Goal: Check status: Check status

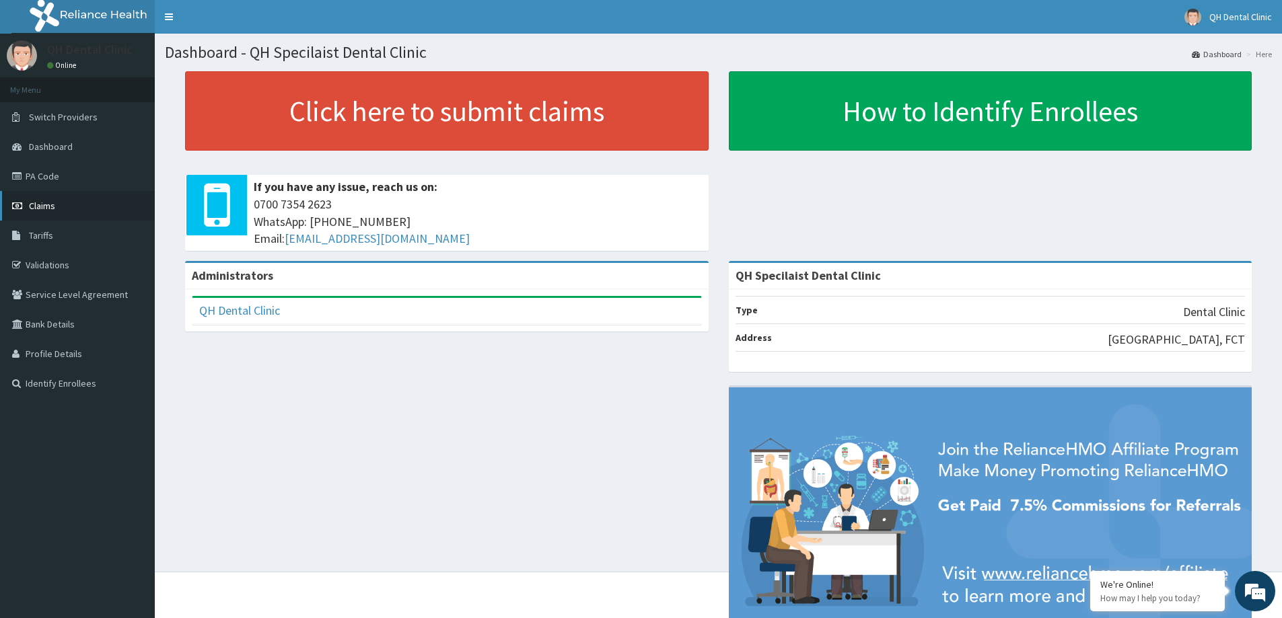
click at [61, 203] on link "Claims" at bounding box center [77, 206] width 155 height 30
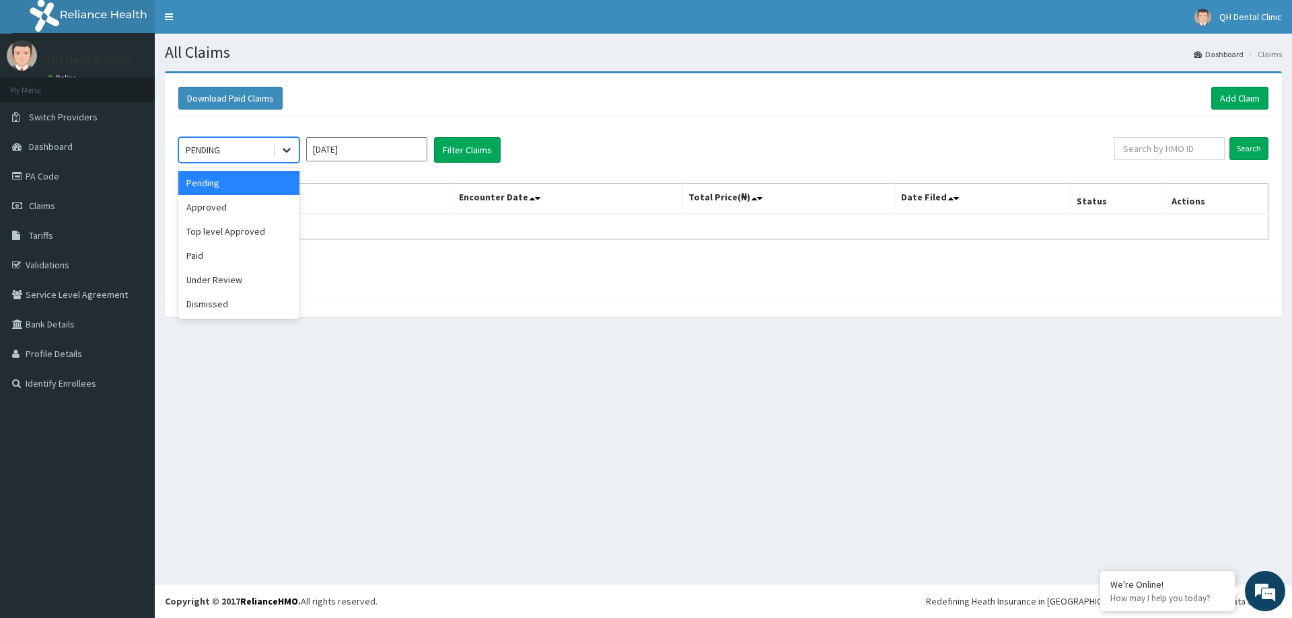
click at [287, 147] on icon at bounding box center [286, 149] width 13 height 13
click at [239, 216] on div "Approved" at bounding box center [238, 207] width 121 height 24
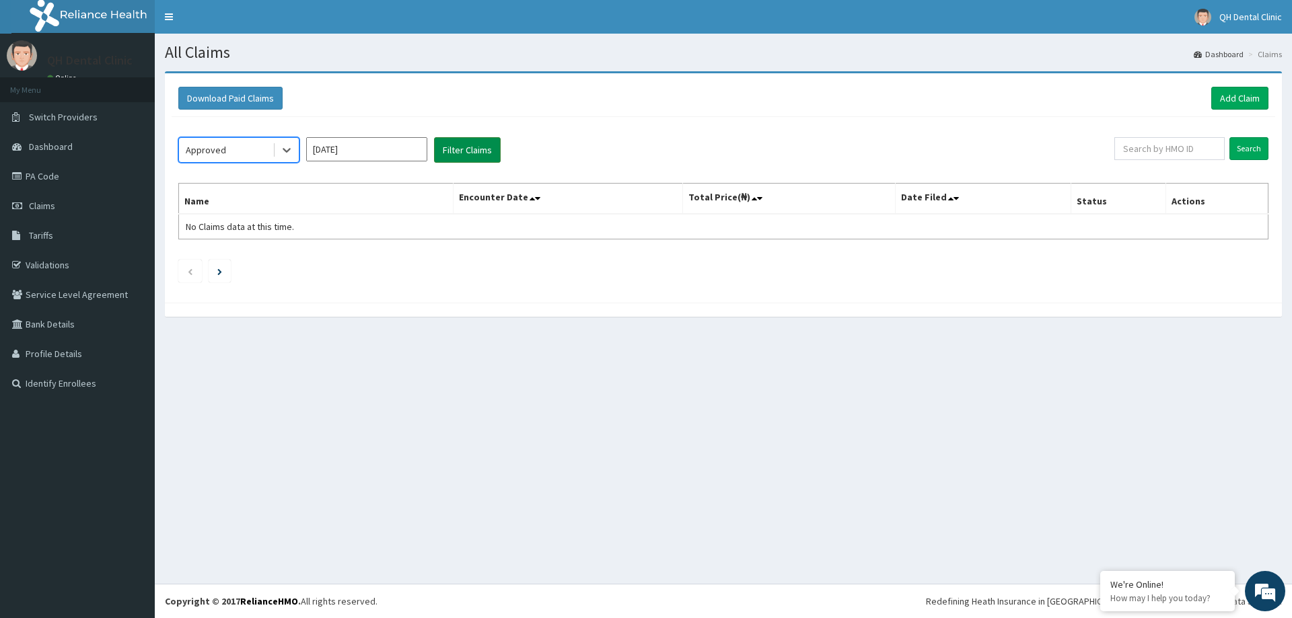
click at [478, 145] on button "Filter Claims" at bounding box center [467, 150] width 67 height 26
click at [479, 146] on button "Filter Claims" at bounding box center [467, 150] width 67 height 26
click at [474, 153] on button "Filter Claims" at bounding box center [467, 150] width 67 height 26
click at [295, 151] on div at bounding box center [286, 150] width 24 height 24
click at [249, 209] on div "Approved" at bounding box center [238, 207] width 121 height 24
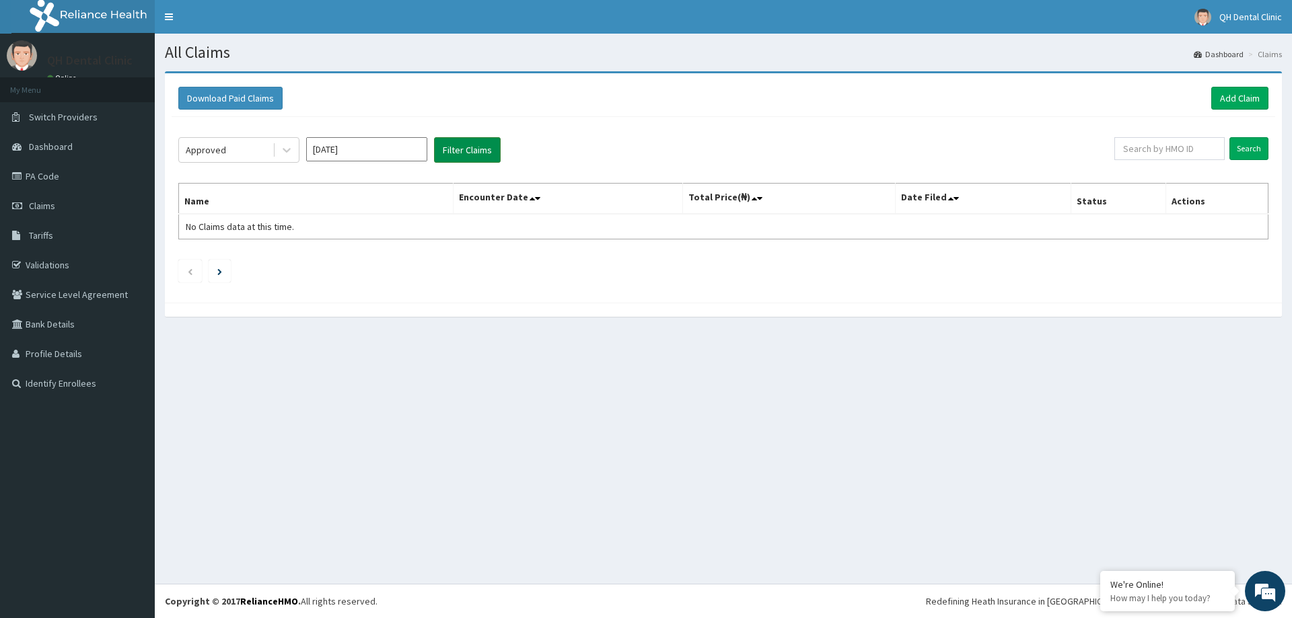
click at [449, 153] on button "Filter Claims" at bounding box center [467, 150] width 67 height 26
click at [451, 147] on button "Filter Claims" at bounding box center [467, 150] width 67 height 26
click at [288, 150] on icon at bounding box center [287, 151] width 8 height 5
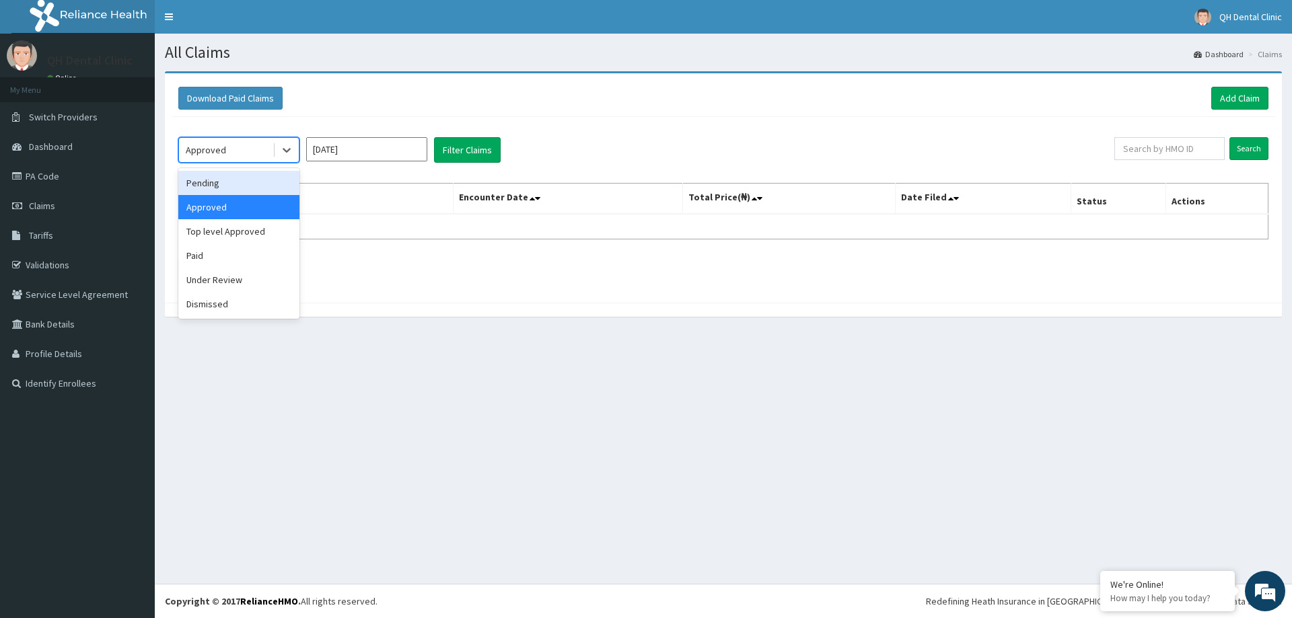
click at [240, 184] on div "Pending" at bounding box center [238, 183] width 121 height 24
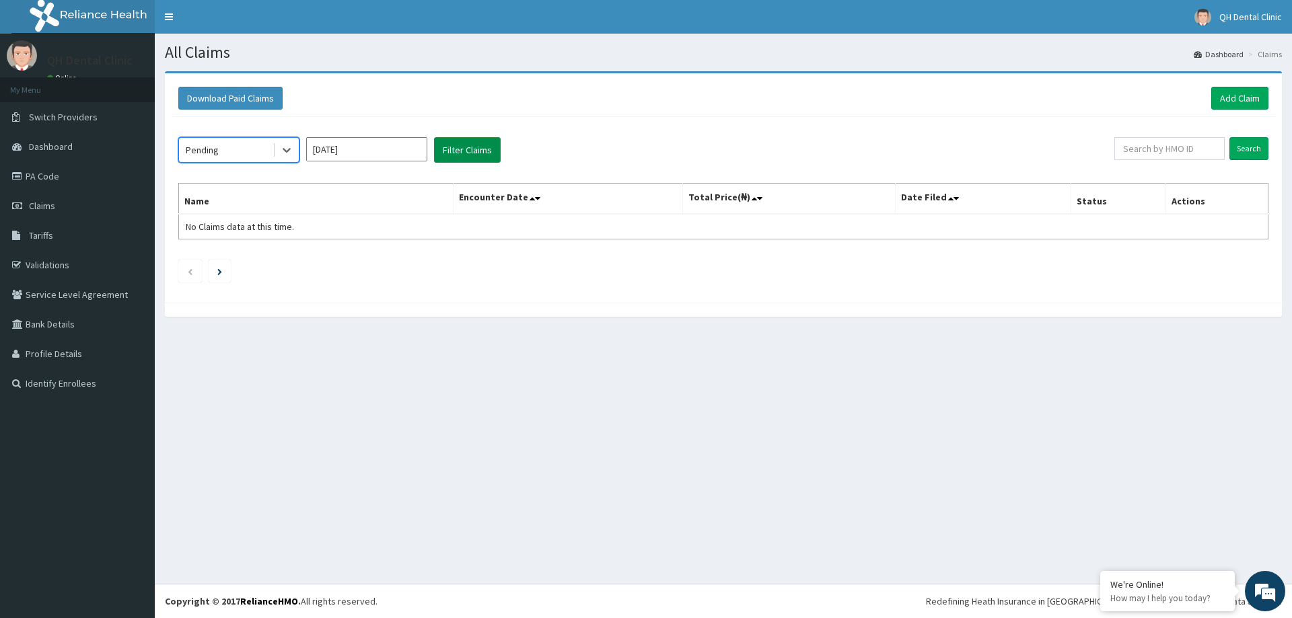
click at [463, 146] on button "Filter Claims" at bounding box center [467, 150] width 67 height 26
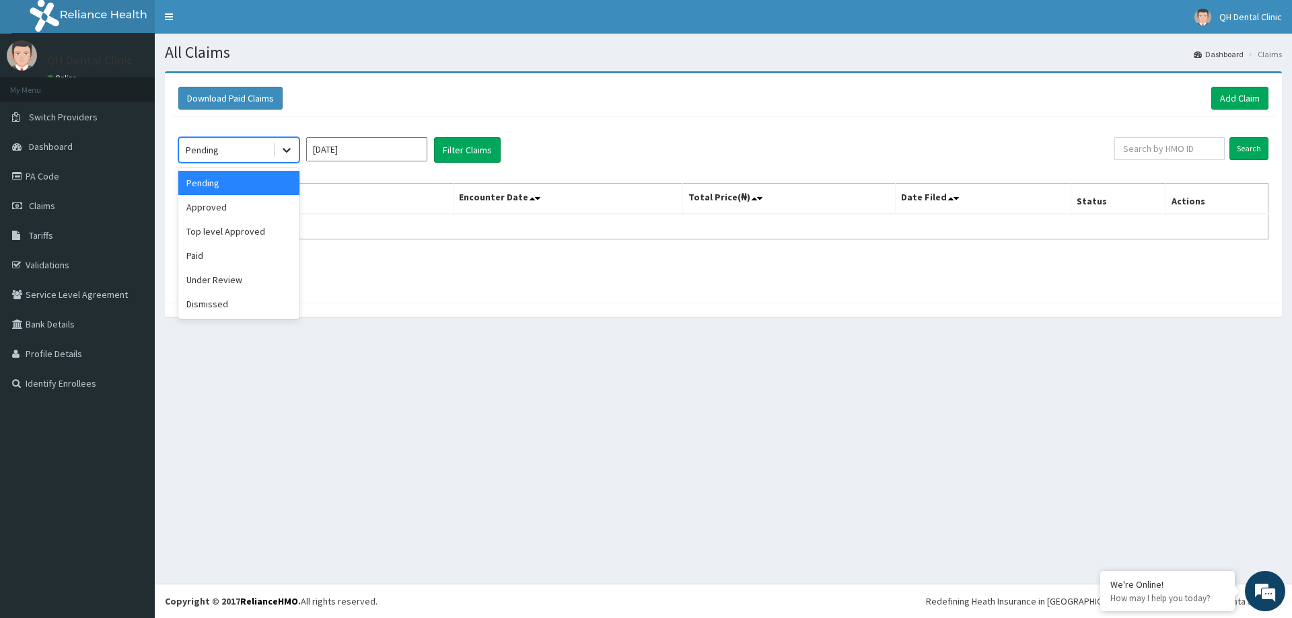
click at [292, 147] on icon at bounding box center [286, 149] width 13 height 13
click at [256, 206] on div "Approved" at bounding box center [238, 207] width 121 height 24
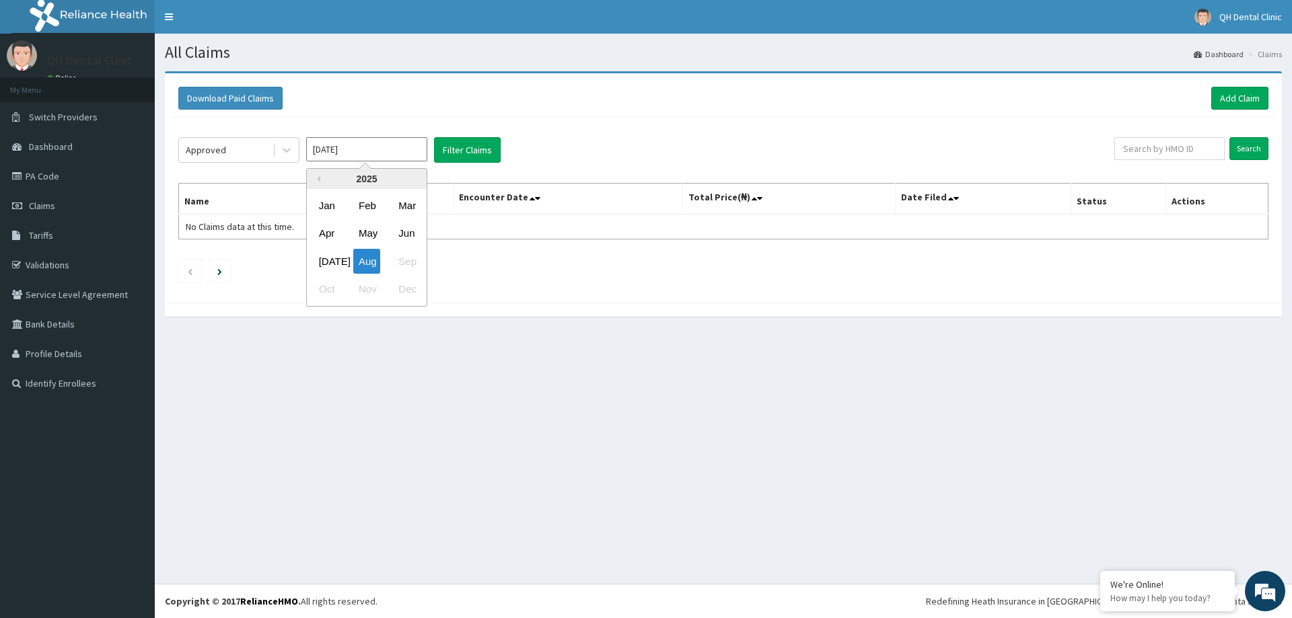
click at [360, 155] on input "[DATE]" at bounding box center [366, 149] width 121 height 24
click at [373, 267] on div "Aug" at bounding box center [366, 261] width 27 height 25
click at [458, 147] on button "Filter Claims" at bounding box center [467, 150] width 67 height 26
click at [286, 148] on icon at bounding box center [286, 149] width 13 height 13
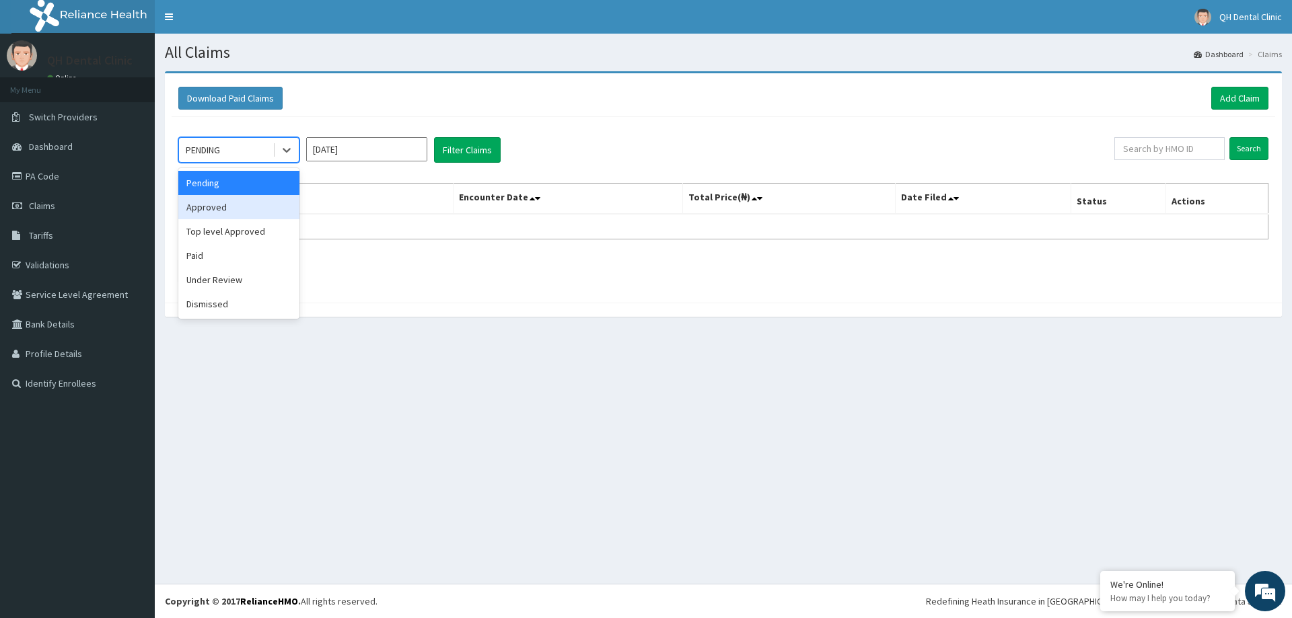
click at [242, 207] on div "Approved" at bounding box center [238, 207] width 121 height 24
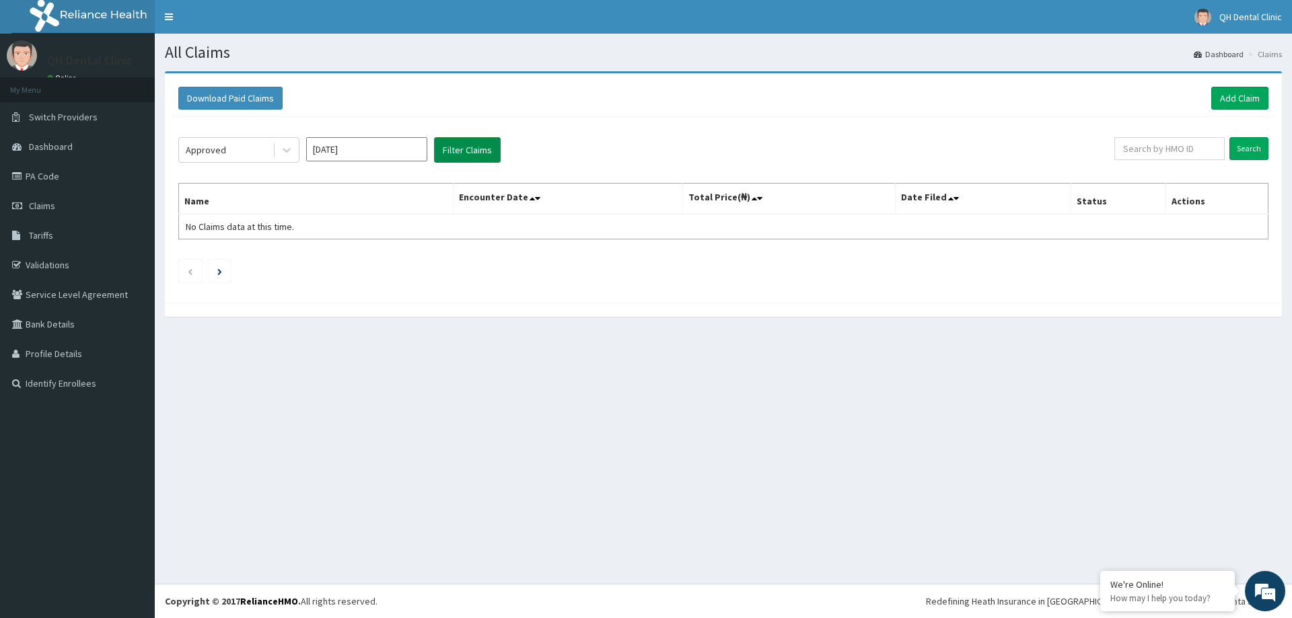
click at [464, 149] on button "Filter Claims" at bounding box center [467, 150] width 67 height 26
click at [384, 155] on input "Aug 2025" at bounding box center [366, 149] width 121 height 24
click at [329, 264] on div "Jul" at bounding box center [326, 261] width 27 height 25
click at [459, 149] on button "Filter Claims" at bounding box center [467, 150] width 67 height 26
click at [346, 153] on input "Jul 2025" at bounding box center [366, 149] width 121 height 24
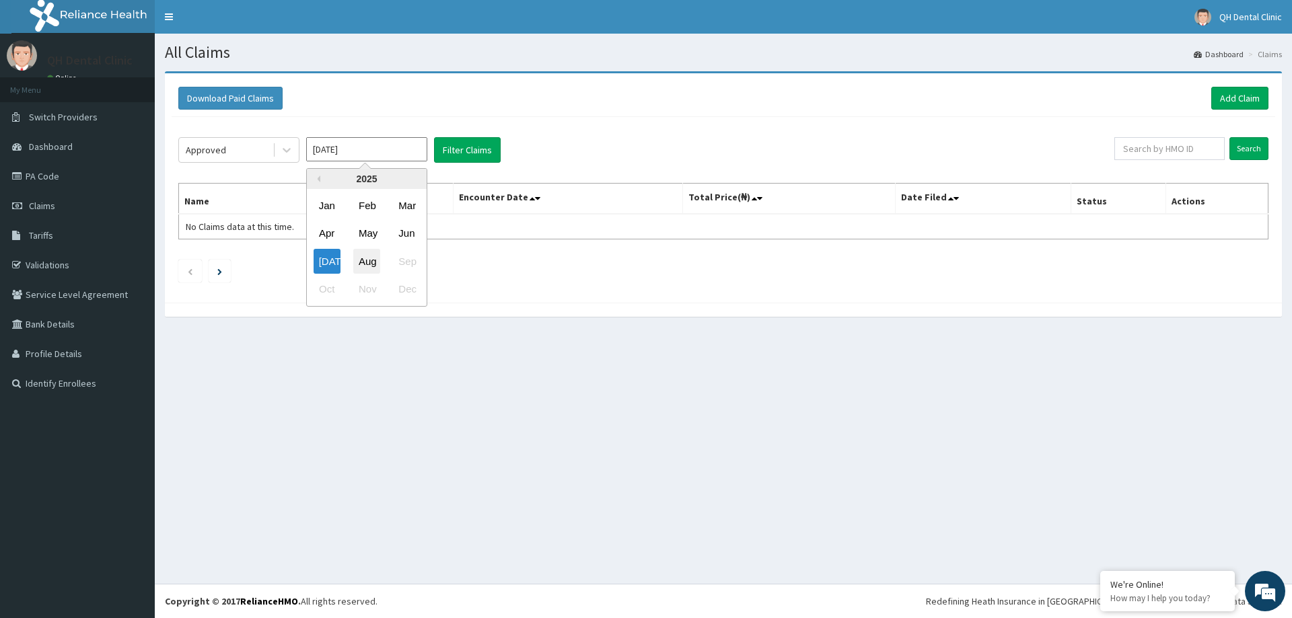
click at [370, 268] on div "Aug" at bounding box center [366, 261] width 27 height 25
type input "Aug 2025"
click at [449, 144] on button "Filter Claims" at bounding box center [467, 150] width 67 height 26
click at [54, 178] on link "PA Code" at bounding box center [77, 176] width 155 height 30
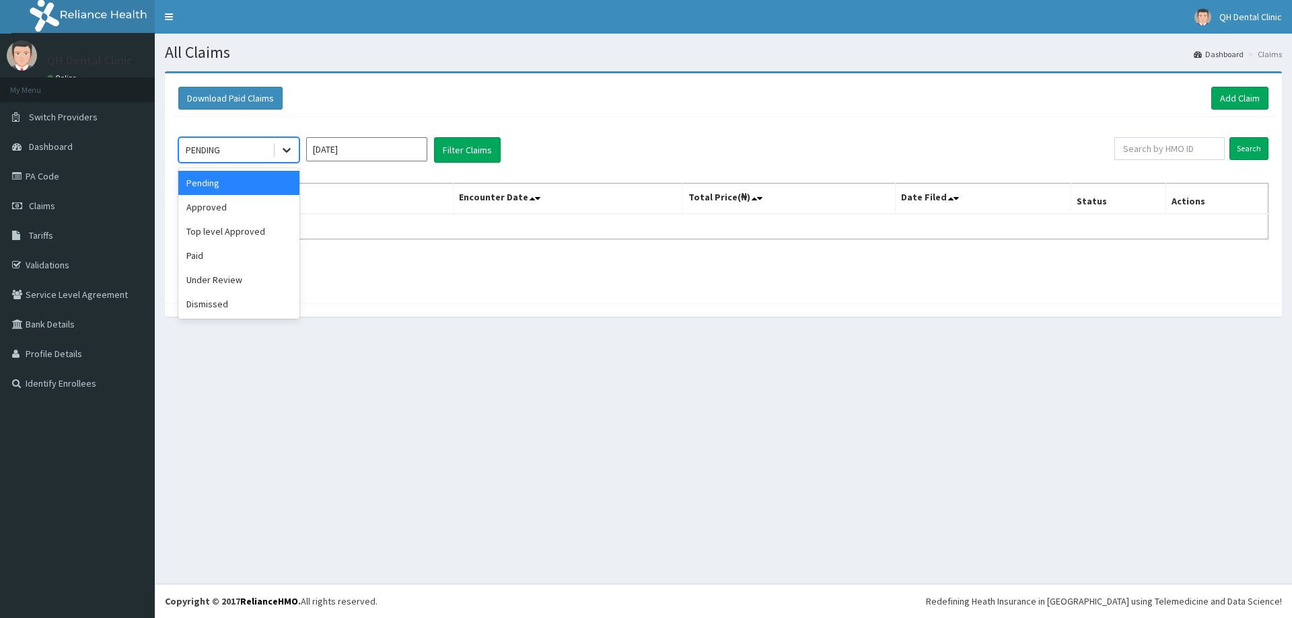
click at [291, 151] on icon at bounding box center [286, 149] width 13 height 13
click at [266, 209] on div "Approved" at bounding box center [238, 207] width 121 height 24
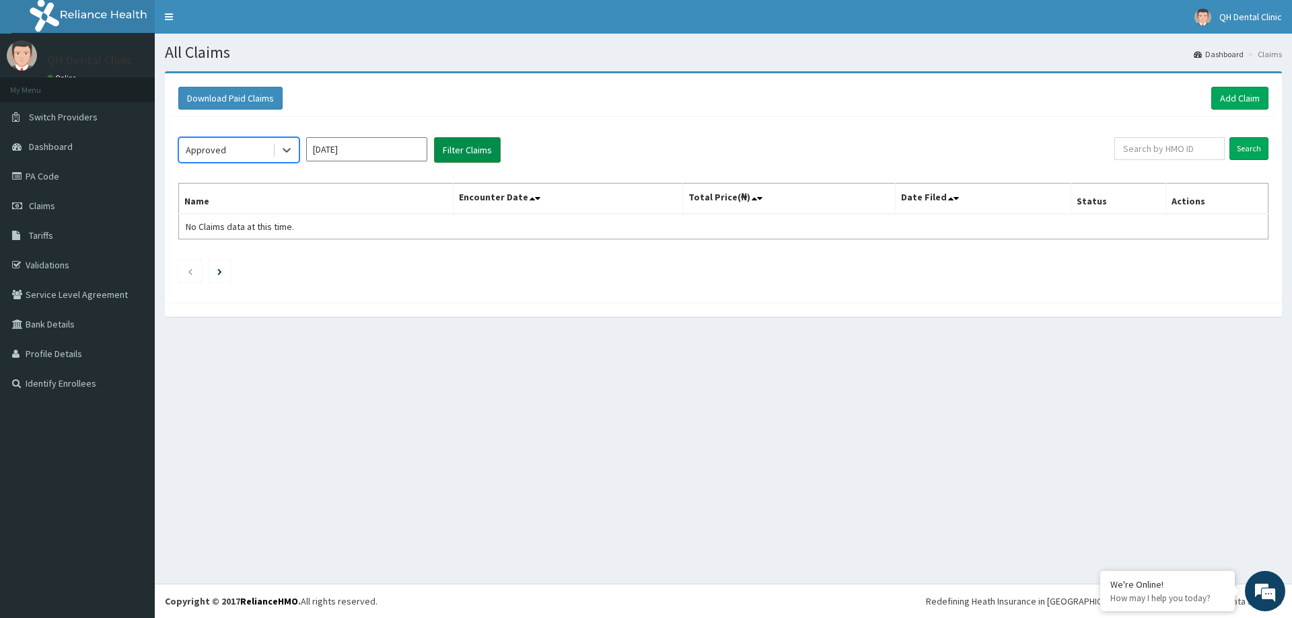
click at [470, 145] on button "Filter Claims" at bounding box center [467, 150] width 67 height 26
click at [468, 148] on button "Filter Claims" at bounding box center [467, 150] width 67 height 26
click at [466, 150] on button "Filter Claims" at bounding box center [467, 150] width 67 height 26
click at [293, 149] on icon at bounding box center [286, 149] width 13 height 13
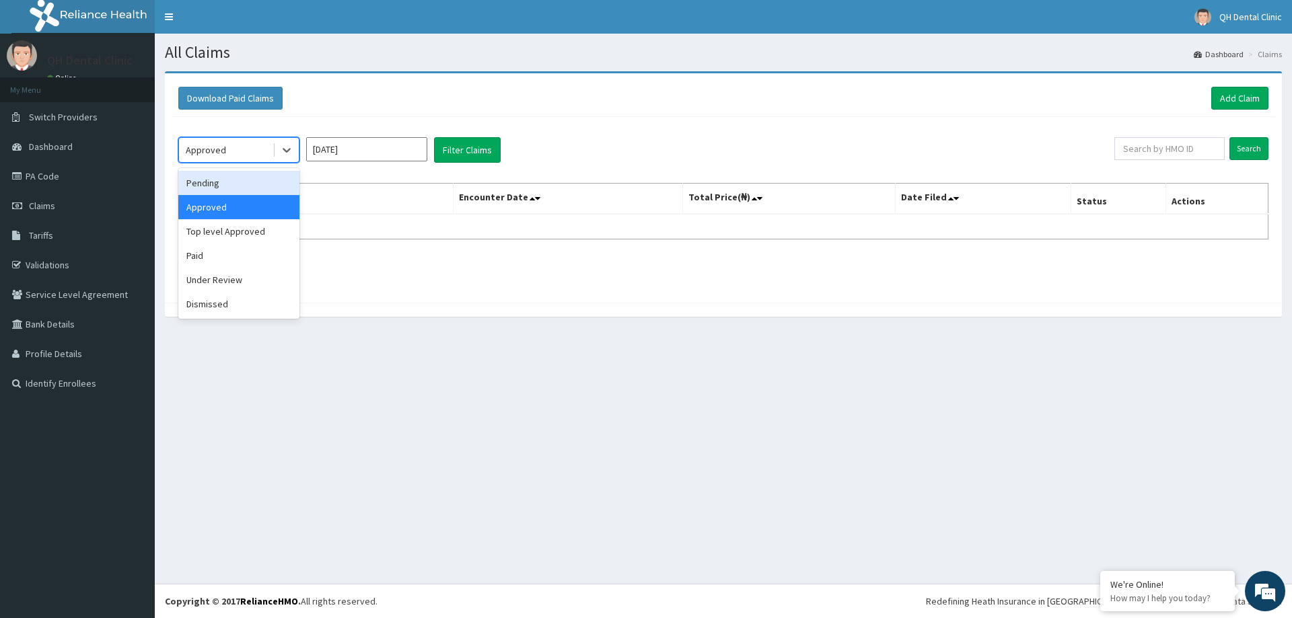
click at [223, 181] on div "Pending" at bounding box center [238, 183] width 121 height 24
click at [288, 151] on icon at bounding box center [287, 151] width 8 height 5
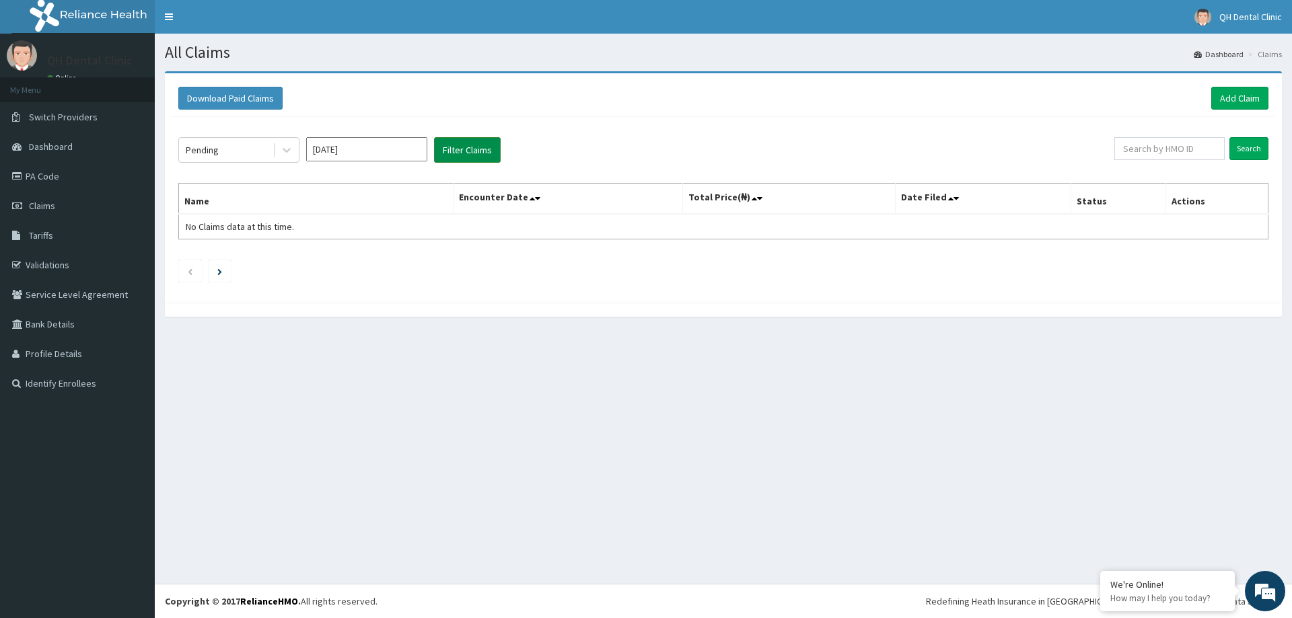
click at [467, 148] on button "Filter Claims" at bounding box center [467, 150] width 67 height 26
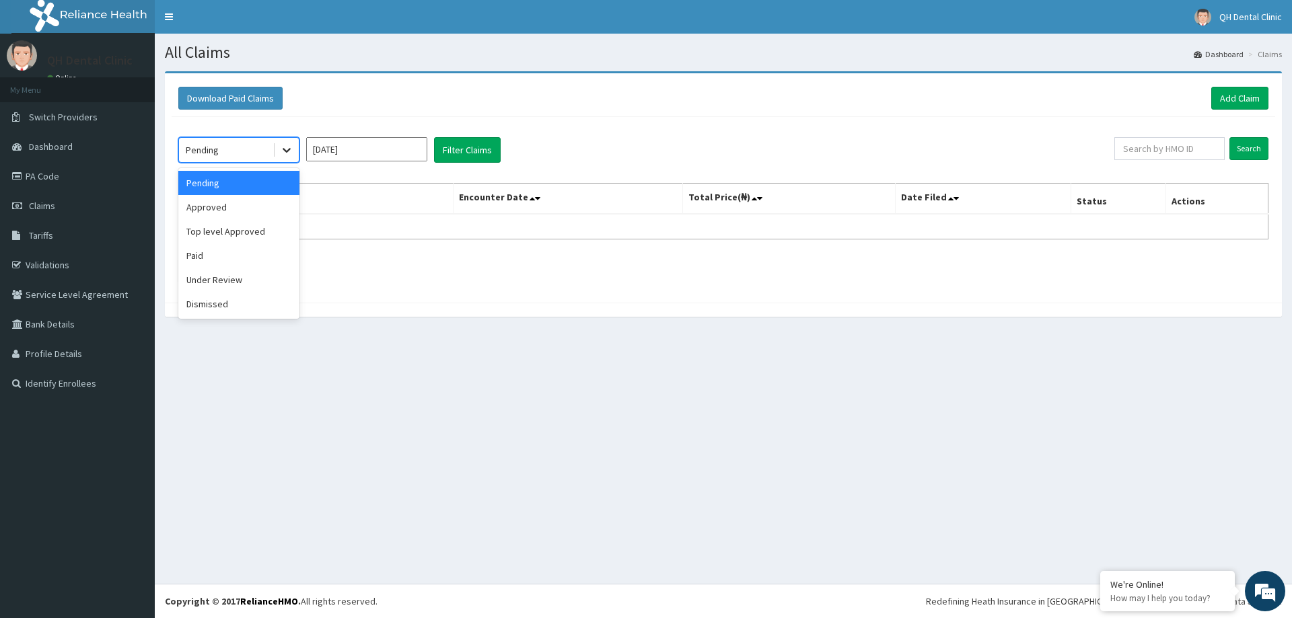
click at [285, 151] on icon at bounding box center [286, 149] width 13 height 13
click at [205, 252] on div "Paid" at bounding box center [238, 256] width 121 height 24
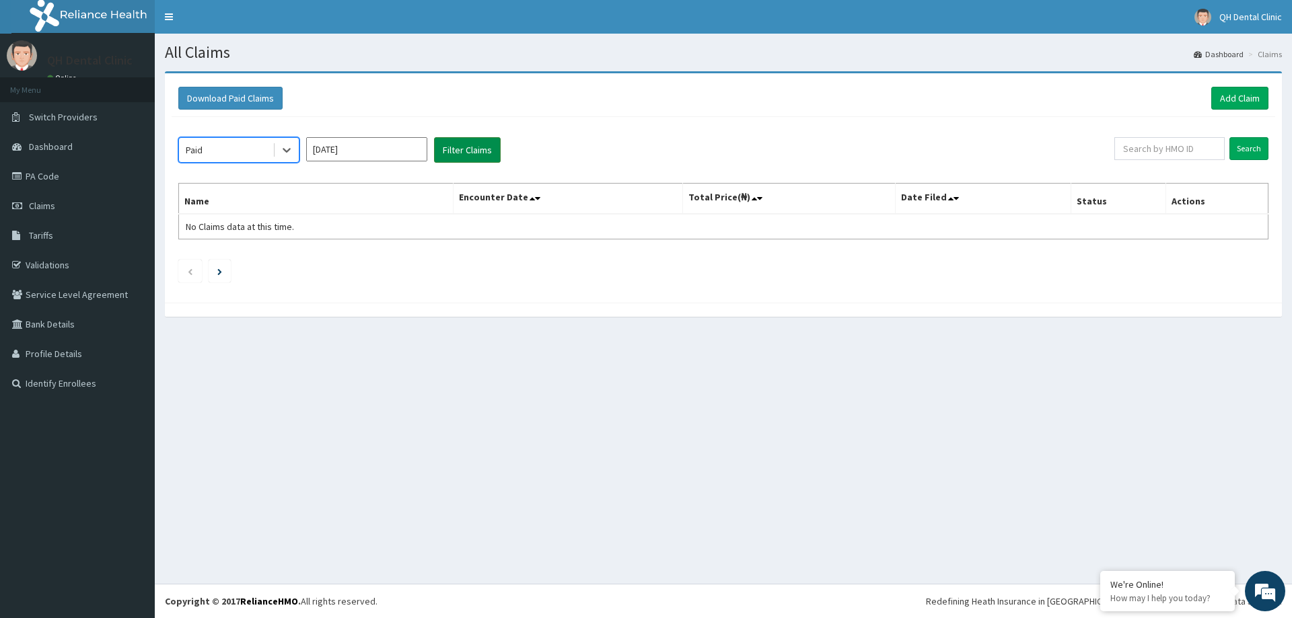
click at [445, 148] on button "Filter Claims" at bounding box center [467, 150] width 67 height 26
click at [288, 149] on icon at bounding box center [286, 149] width 13 height 13
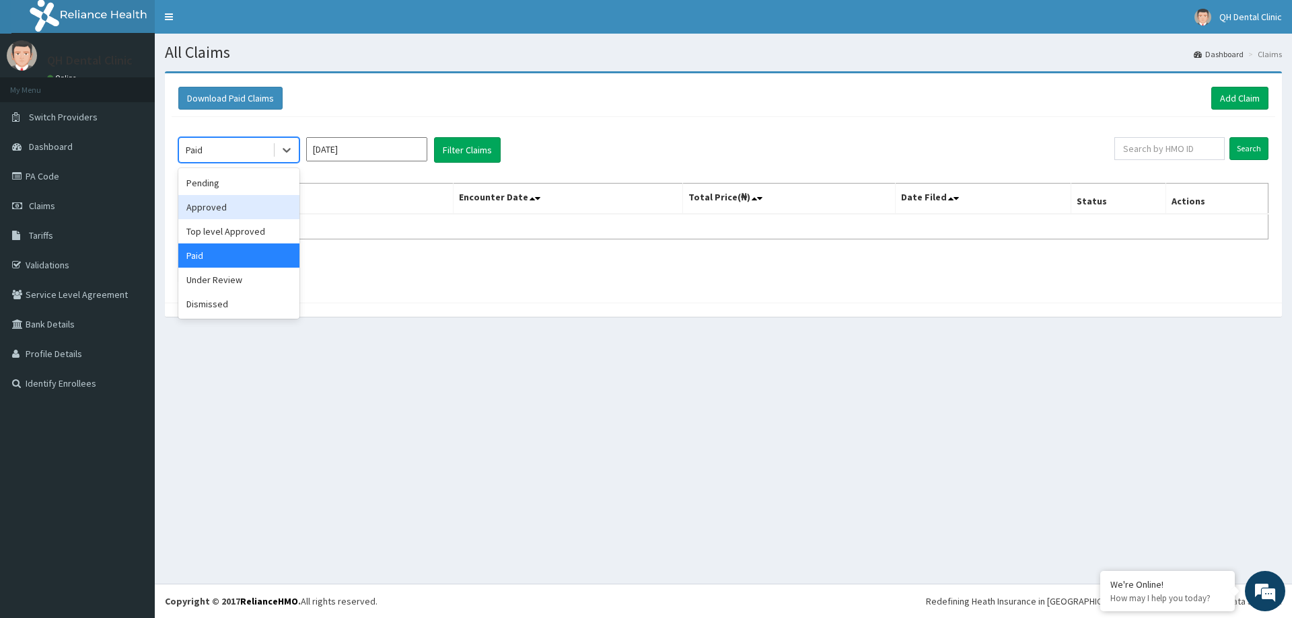
click at [259, 209] on div "Approved" at bounding box center [238, 207] width 121 height 24
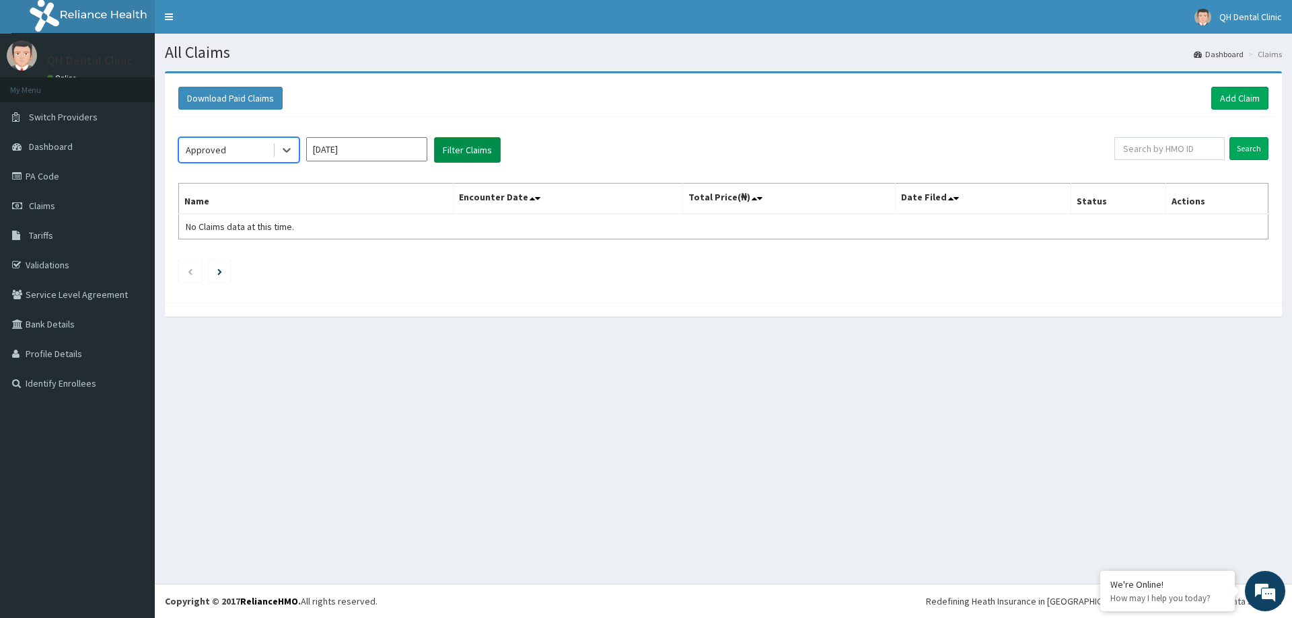
click at [475, 147] on button "Filter Claims" at bounding box center [467, 150] width 67 height 26
